Goal: Obtain resource: Download file/media

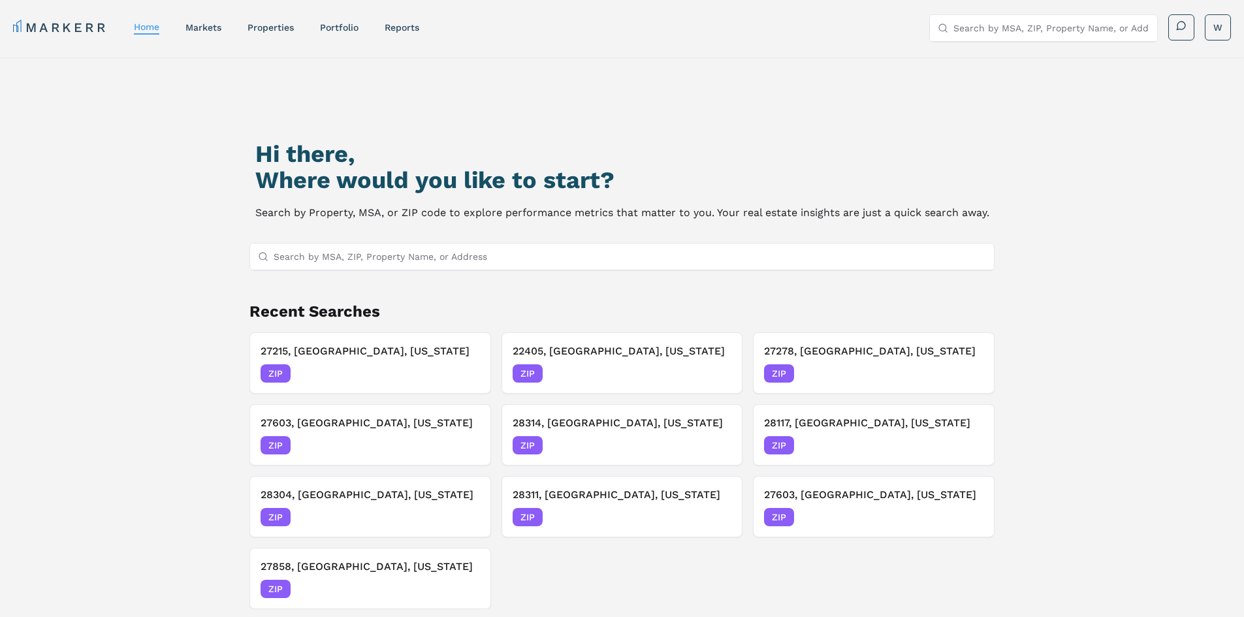
click at [504, 265] on input "Search by MSA, ZIP, Property Name, or Address" at bounding box center [630, 257] width 713 height 26
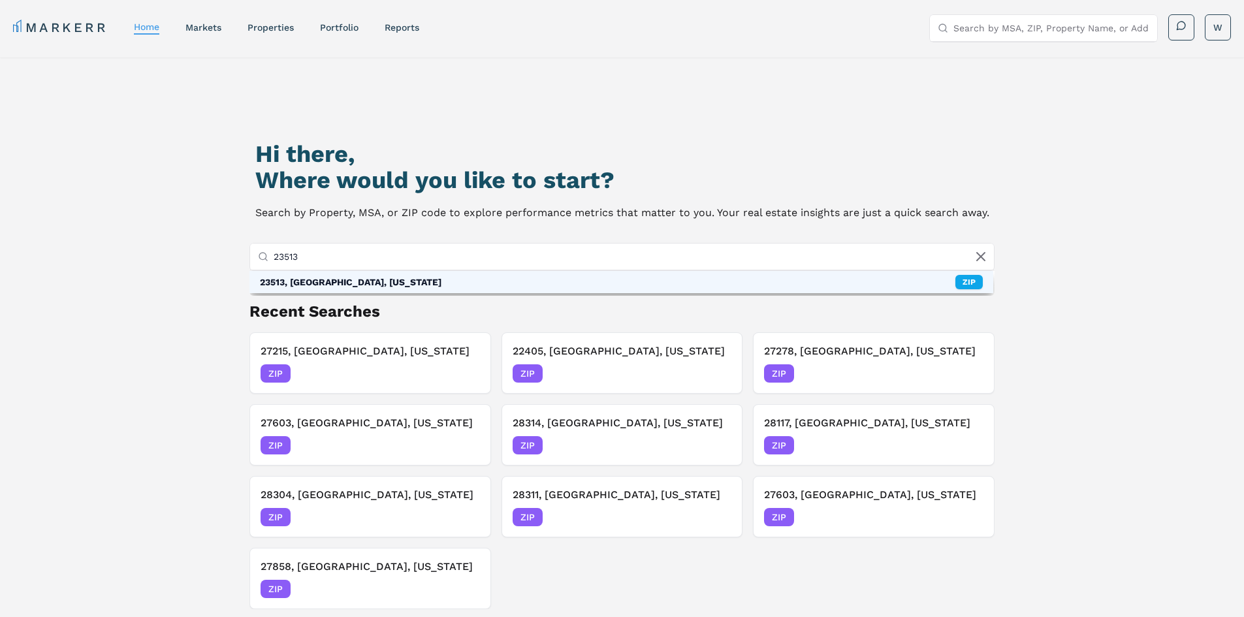
type input "23513"
click at [613, 272] on div "23513, [GEOGRAPHIC_DATA], [US_STATE] ZIP" at bounding box center [622, 282] width 745 height 22
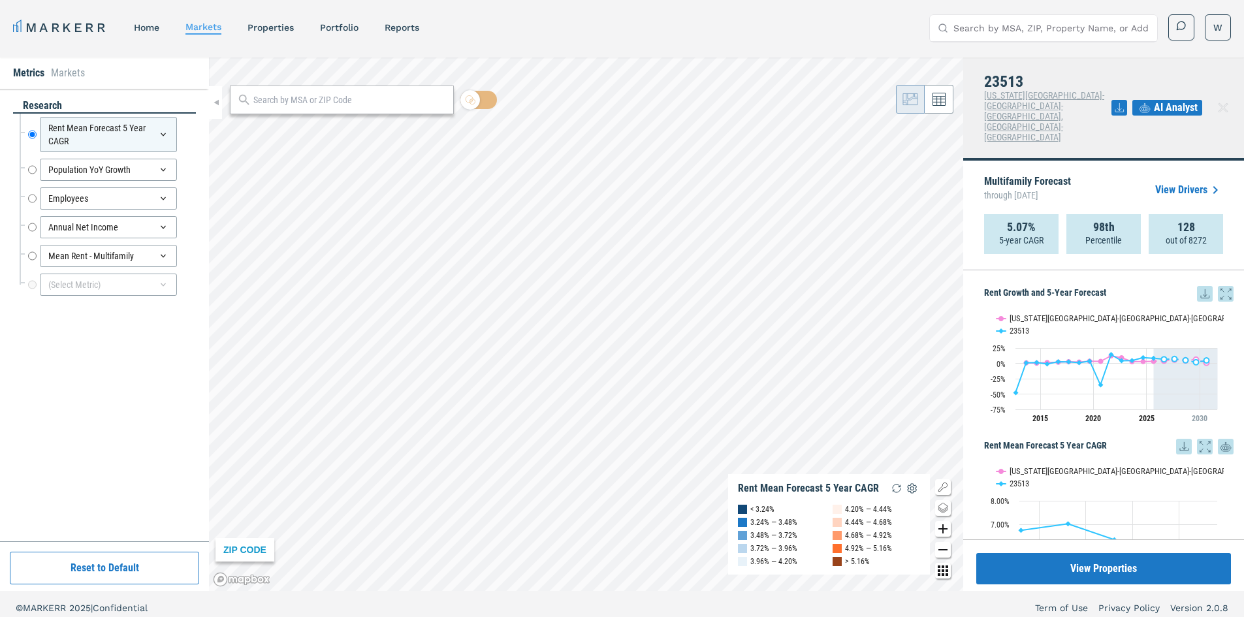
click at [613, 100] on icon at bounding box center [1120, 108] width 16 height 16
click at [613, 168] on div "Download as XLS" at bounding box center [1076, 176] width 104 height 29
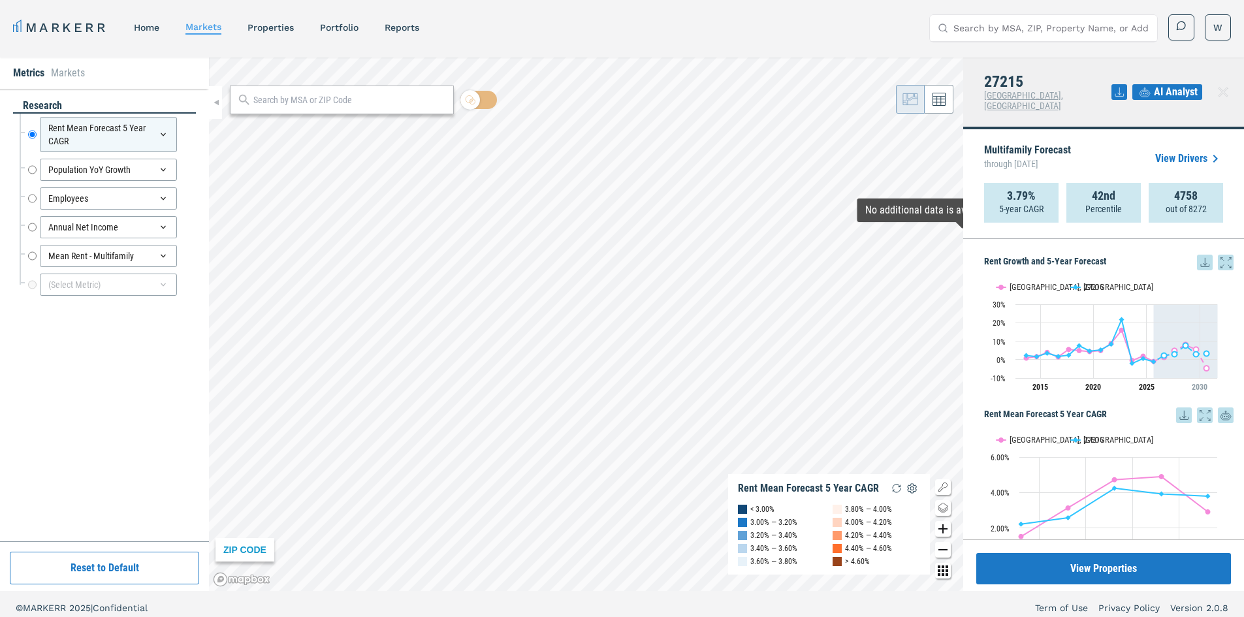
click at [623, 27] on input "Search by MSA, ZIP, Property Name, or Address" at bounding box center [1052, 28] width 196 height 26
type input "23513"
click at [623, 58] on div "23513, [GEOGRAPHIC_DATA], [US_STATE] ZIP" at bounding box center [1043, 59] width 227 height 34
